Goal: Task Accomplishment & Management: Manage account settings

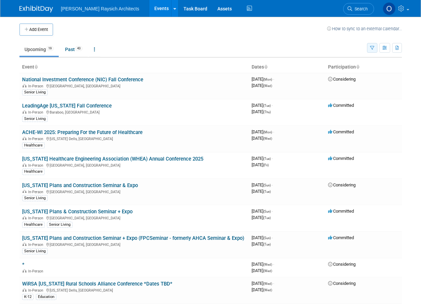
click at [372, 50] on icon "button" at bounding box center [372, 48] width 4 height 4
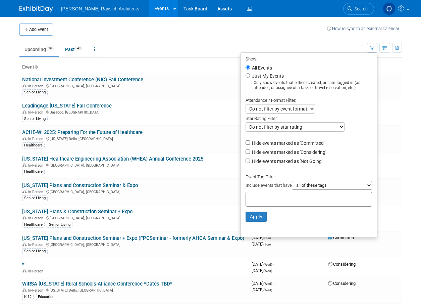
click at [274, 200] on input "text" at bounding box center [276, 198] width 54 height 7
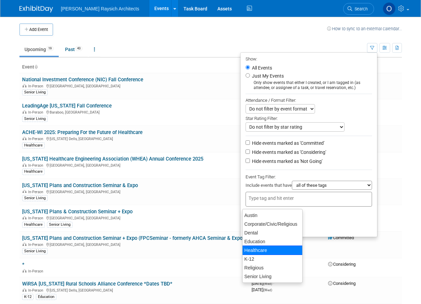
click at [257, 249] on div "Healthcare" at bounding box center [272, 249] width 61 height 9
type input "Healthcare"
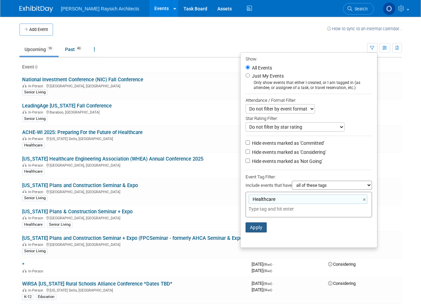
click at [246, 232] on button "Apply" at bounding box center [256, 227] width 21 height 10
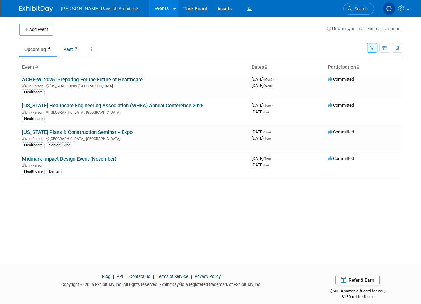
drag, startPoint x: 206, startPoint y: 247, endPoint x: 124, endPoint y: 243, distance: 82.6
click at [129, 240] on div "Add Event How to sync to an external calendar... New Event Duplicate Event Warn…" at bounding box center [210, 134] width 393 height 235
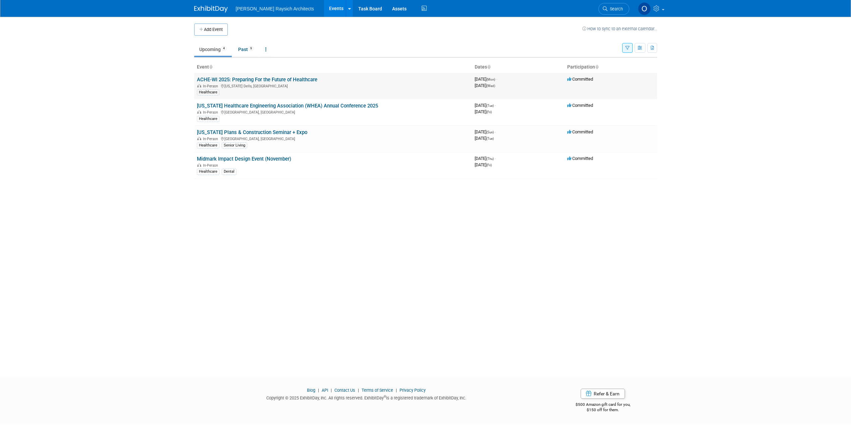
click at [236, 80] on link "ACHE-WI 2025: Preparing For the Future of Healthcare" at bounding box center [257, 80] width 120 height 6
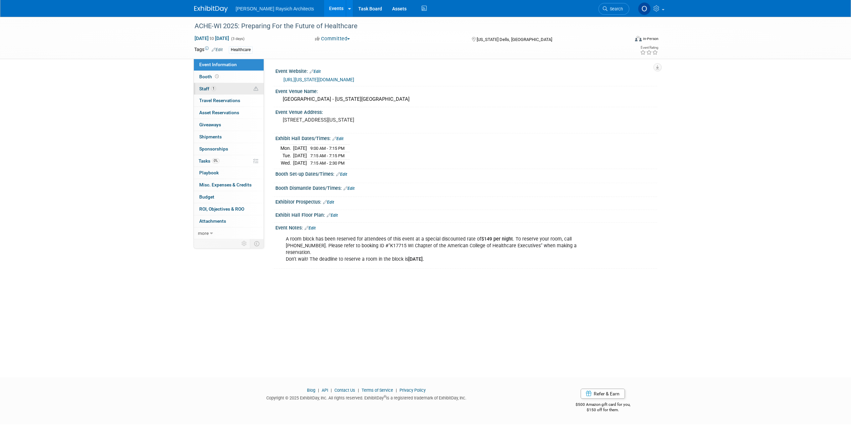
click at [216, 88] on span "1" at bounding box center [213, 88] width 5 height 5
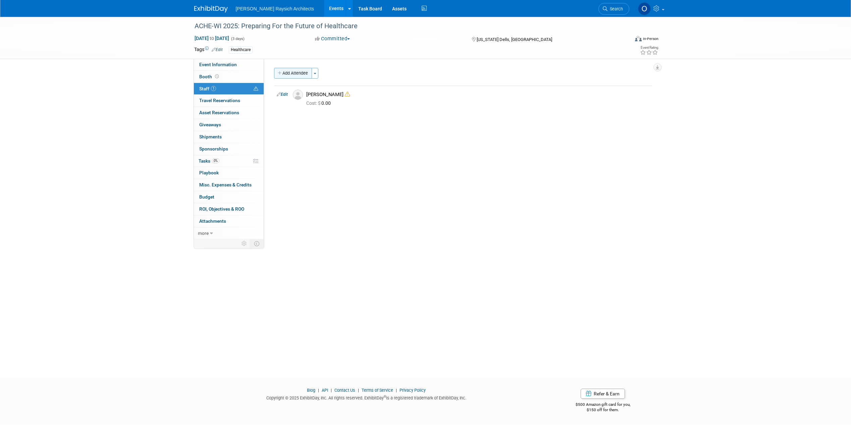
click at [299, 74] on button "Add Attendee" at bounding box center [293, 73] width 38 height 11
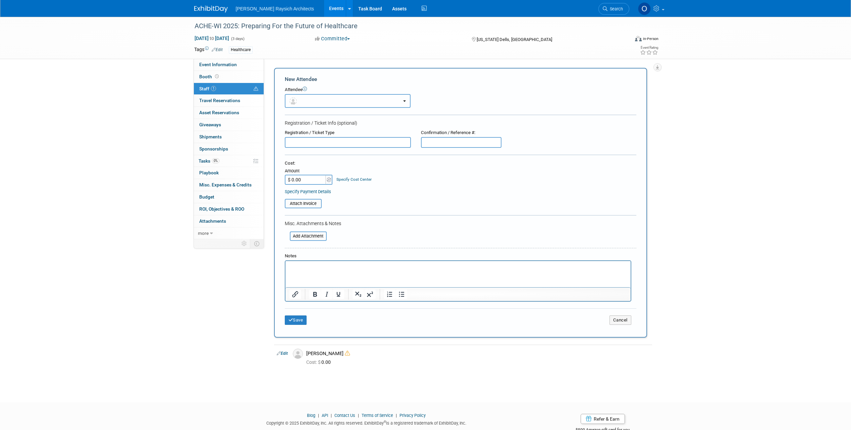
click at [305, 101] on button "button" at bounding box center [348, 101] width 126 height 14
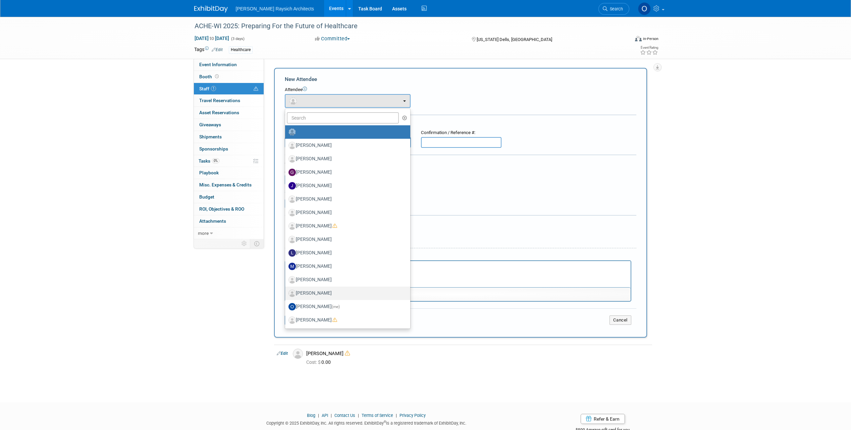
click at [318, 292] on label "Michael Schaefer" at bounding box center [346, 293] width 115 height 11
click at [286, 292] on input "Michael Schaefer" at bounding box center [284, 292] width 4 height 4
select select "8ca647a9-42d6-4b56-a521-aa26bbd8bd64"
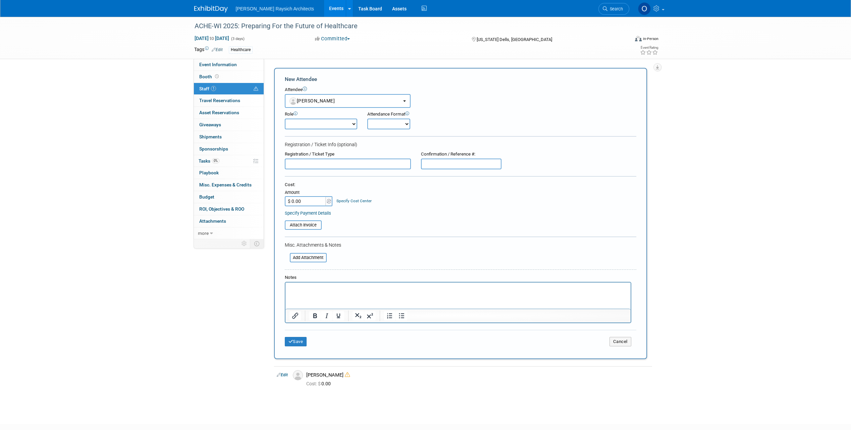
click at [337, 124] on select "Demonstrator Host Planner Presenter Sales Representative Set-up/Dismantle Crew …" at bounding box center [321, 123] width 72 height 11
click at [447, 128] on div "Attendance Format Onsite Remote" at bounding box center [407, 120] width 81 height 18
click at [397, 123] on select "Onsite Remote" at bounding box center [388, 123] width 43 height 11
select select "1"
click at [367, 118] on select "Onsite Remote" at bounding box center [388, 123] width 43 height 11
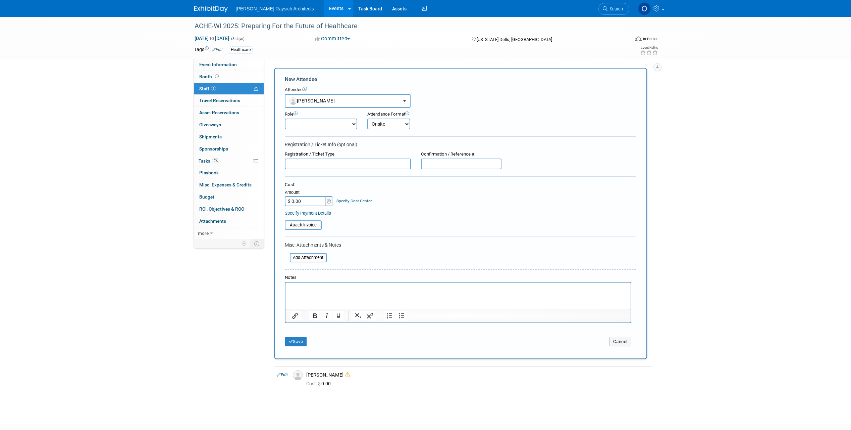
click at [354, 162] on input "text" at bounding box center [348, 163] width 126 height 11
type input "Full Conference"
click at [477, 166] on input "text" at bounding box center [461, 163] width 81 height 11
paste input "#”K17715"
drag, startPoint x: 429, startPoint y: 163, endPoint x: 409, endPoint y: 166, distance: 19.6
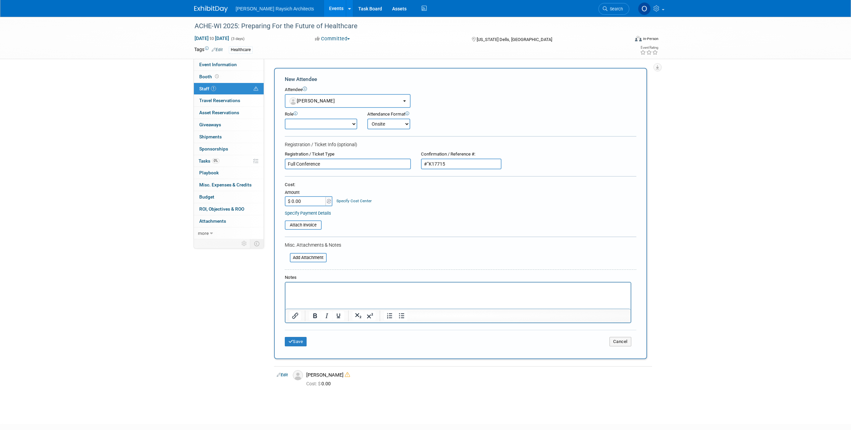
click at [409, 166] on div "Registration / Ticket Type Full Conference Confirmation / Reference #: #”K17715" at bounding box center [461, 160] width 362 height 18
click at [450, 163] on input "#”K17715" at bounding box center [461, 163] width 81 height 11
type input "#”K17715"
click at [305, 200] on input "$ 0.00" at bounding box center [306, 201] width 42 height 10
type input "$ 850.00"
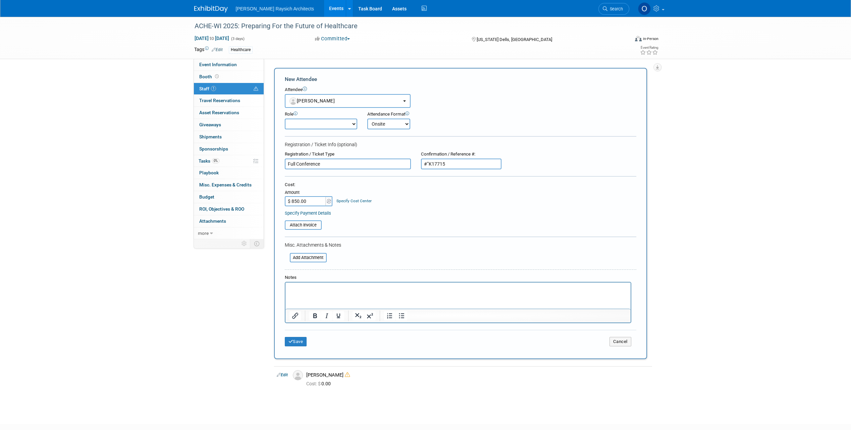
click at [317, 292] on html at bounding box center [457, 286] width 345 height 9
click at [302, 342] on button "Save" at bounding box center [296, 341] width 22 height 9
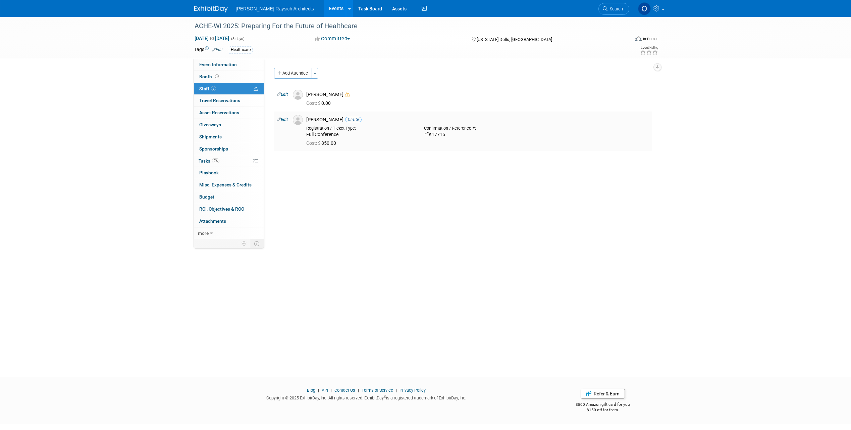
click at [427, 130] on div "Confirmation / Reference #:" at bounding box center [478, 128] width 108 height 5
click at [279, 119] on icon at bounding box center [279, 119] width 4 height 7
select select "8ca647a9-42d6-4b56-a521-aa26bbd8bd64"
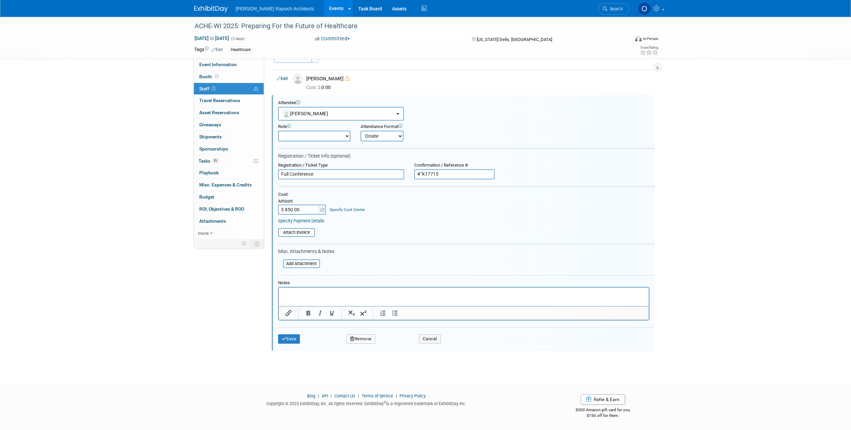
click at [322, 174] on input "Full Conference" at bounding box center [341, 174] width 126 height 10
type input "Full Conference, non-member"
click at [292, 336] on button "Save" at bounding box center [289, 338] width 22 height 9
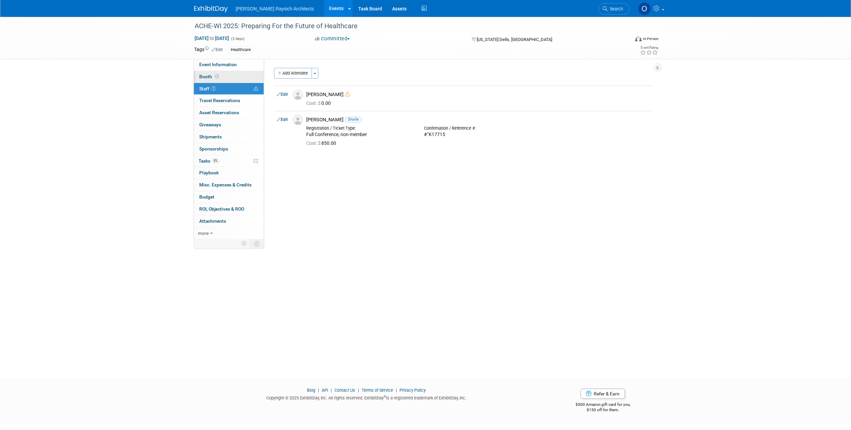
click at [226, 79] on link "Booth" at bounding box center [229, 77] width 70 height 12
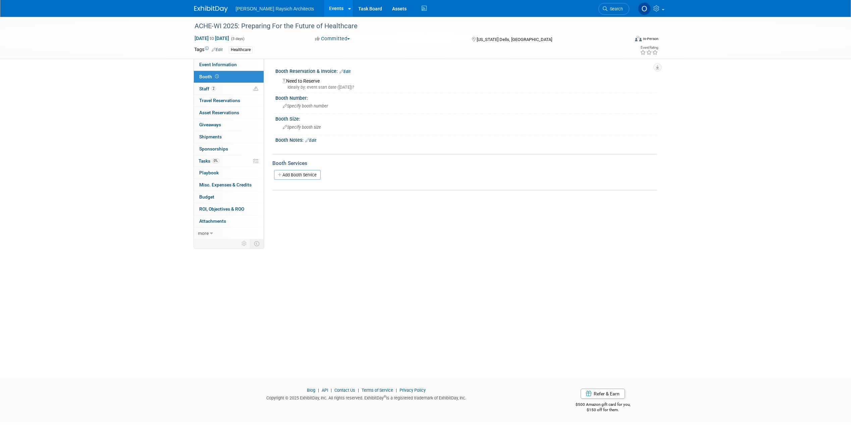
click at [302, 277] on div "ACHE-WI 2025: Preparing For the Future of Healthcare Sep 22, 2025 to Sep 24, 20…" at bounding box center [425, 191] width 851 height 348
click at [231, 86] on link "2 Staff 2" at bounding box center [229, 89] width 70 height 12
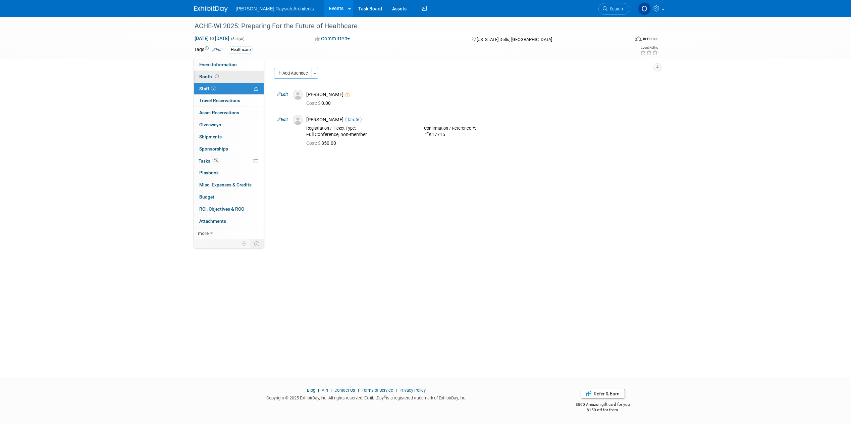
click at [228, 75] on link "Booth" at bounding box center [229, 77] width 70 height 12
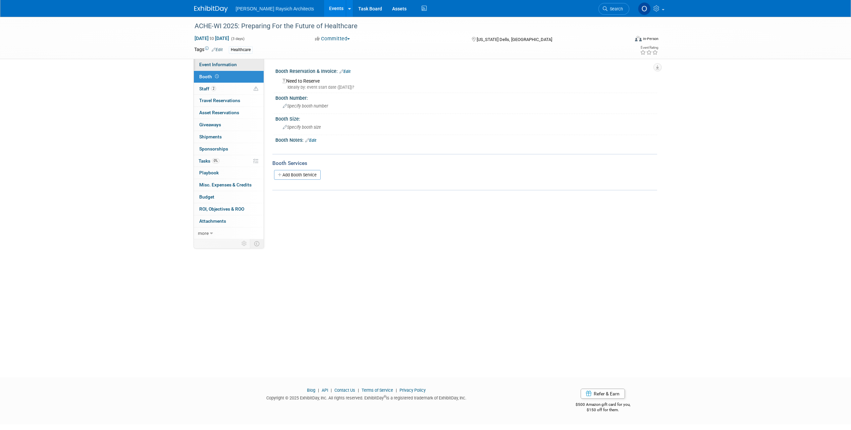
click at [225, 62] on span "Event Information" at bounding box center [218, 64] width 38 height 5
